Goal: Task Accomplishment & Management: Manage account settings

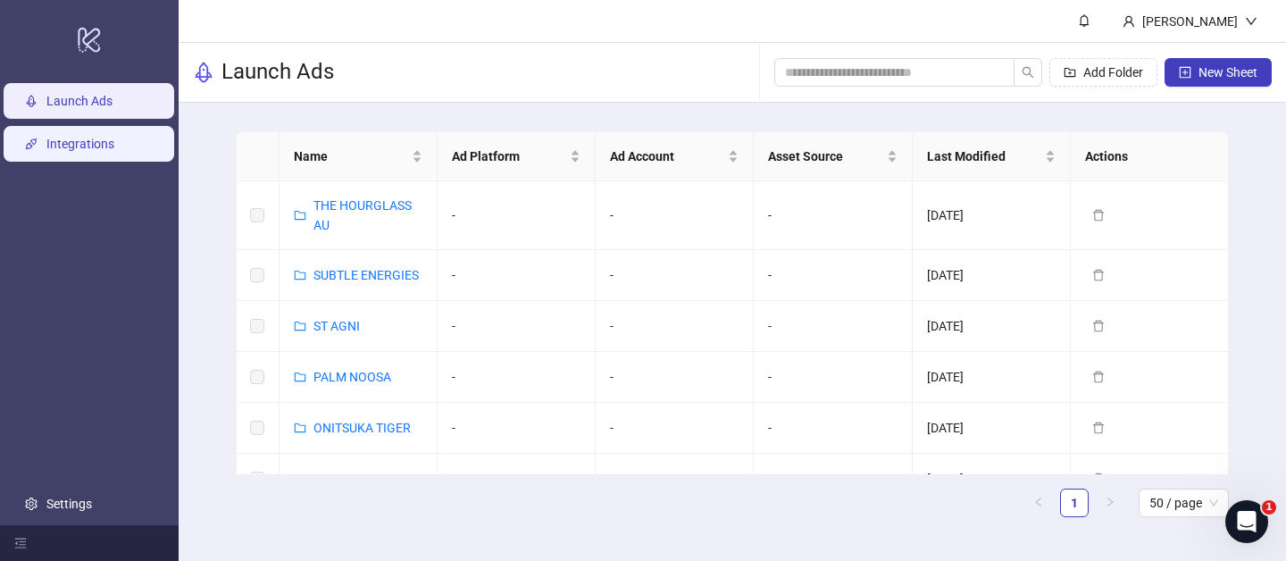
click at [81, 144] on link "Integrations" at bounding box center [80, 144] width 68 height 14
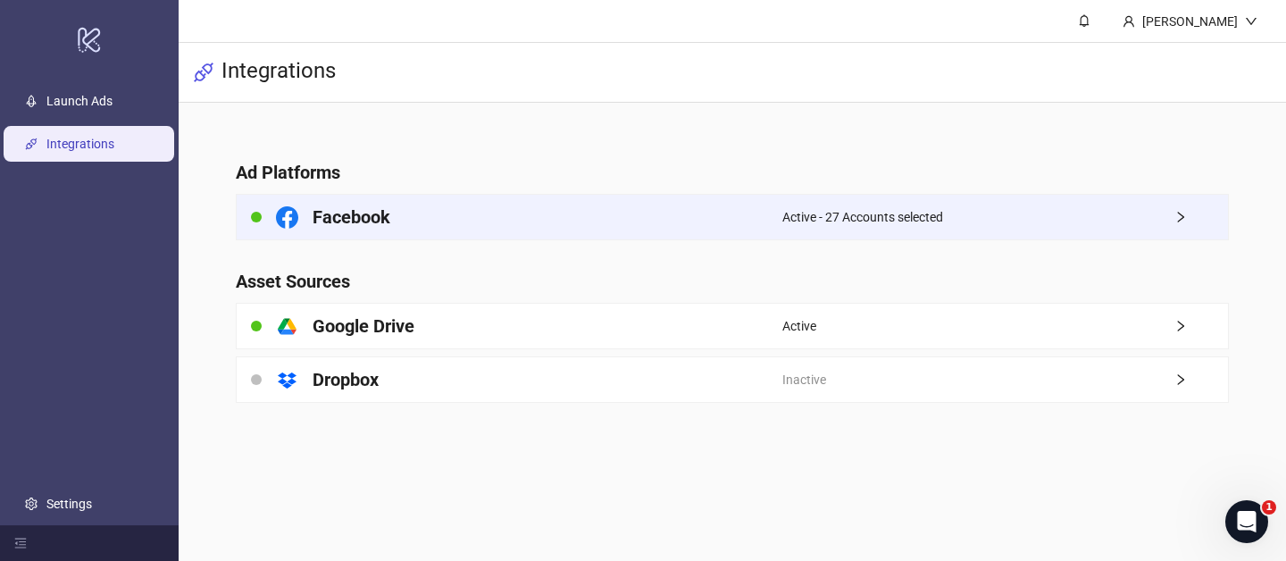
click at [1112, 219] on div "Active - 27 Accounts selected" at bounding box center [1005, 217] width 446 height 45
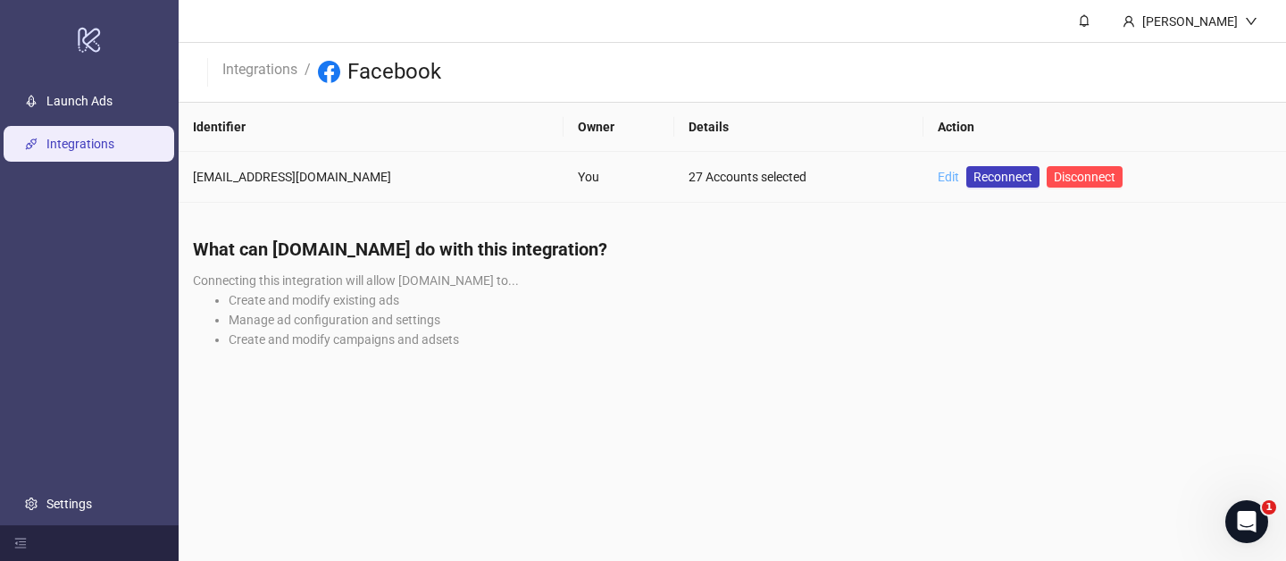
click at [949, 171] on link "Edit" at bounding box center [948, 177] width 21 height 14
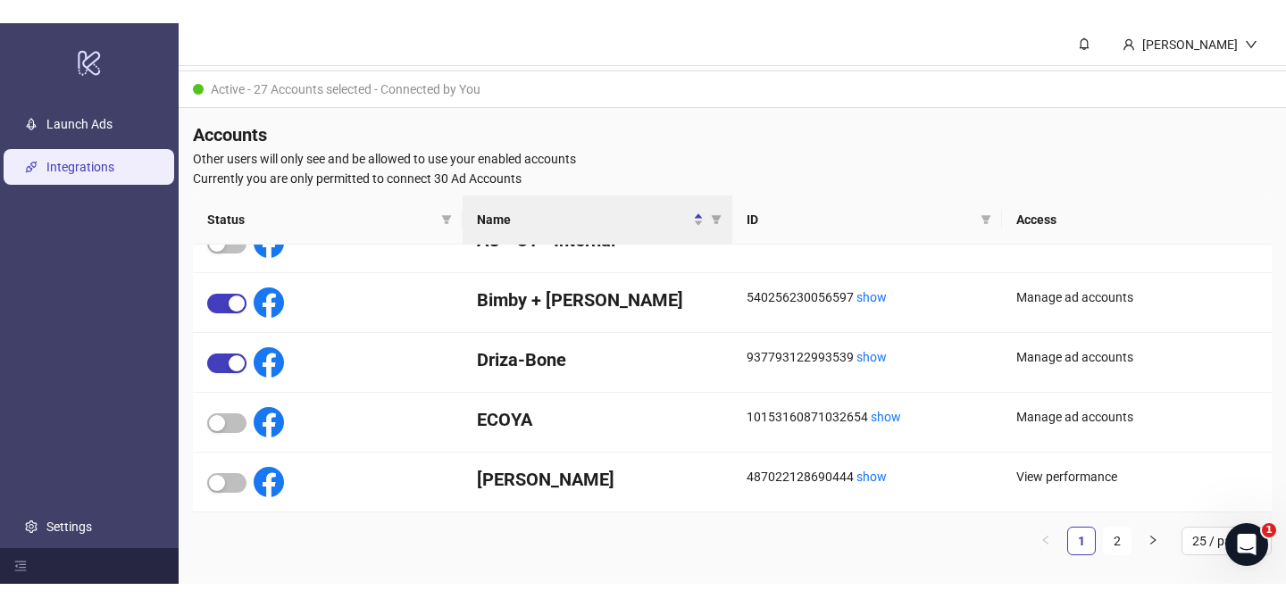
scroll to position [8, 0]
